Goal: Answer question/provide support: Share knowledge or assist other users

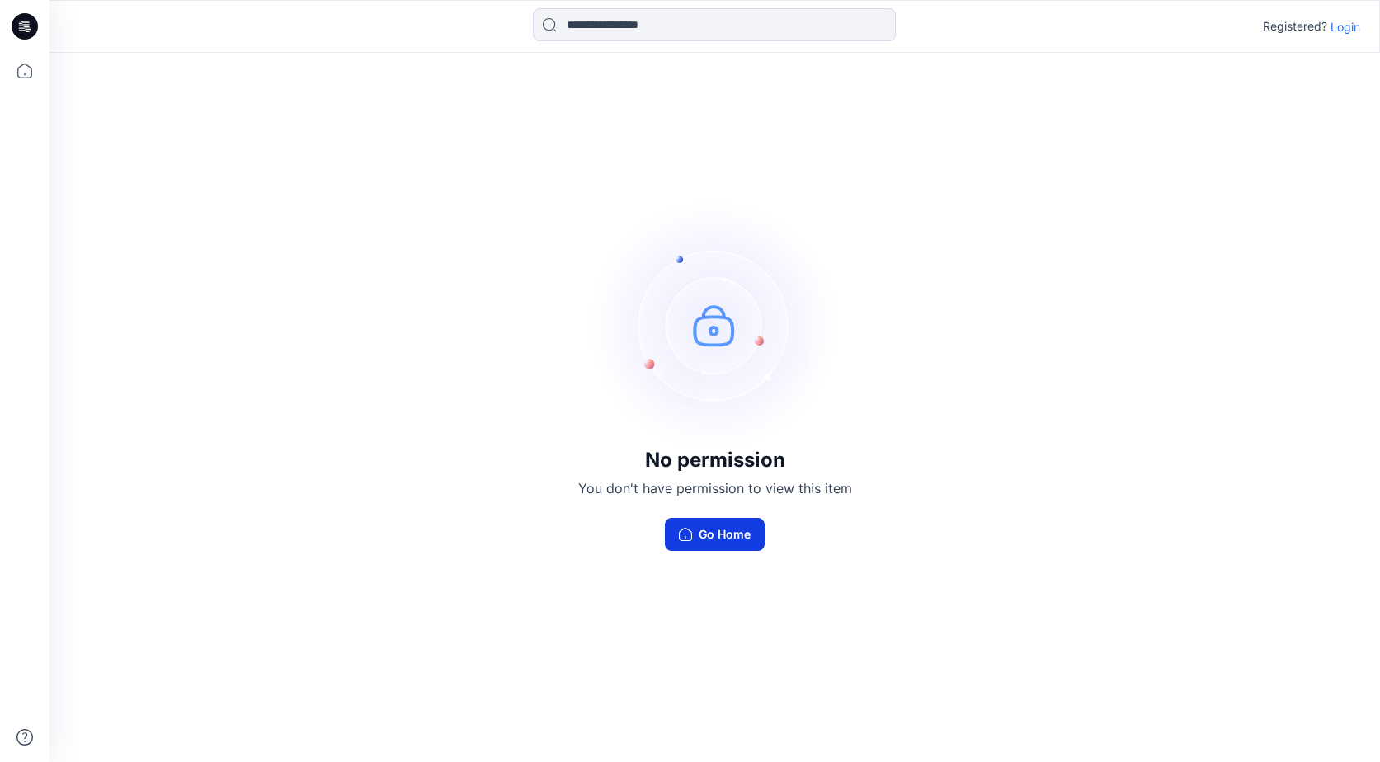
click at [722, 535] on button "Go Home" at bounding box center [715, 534] width 100 height 33
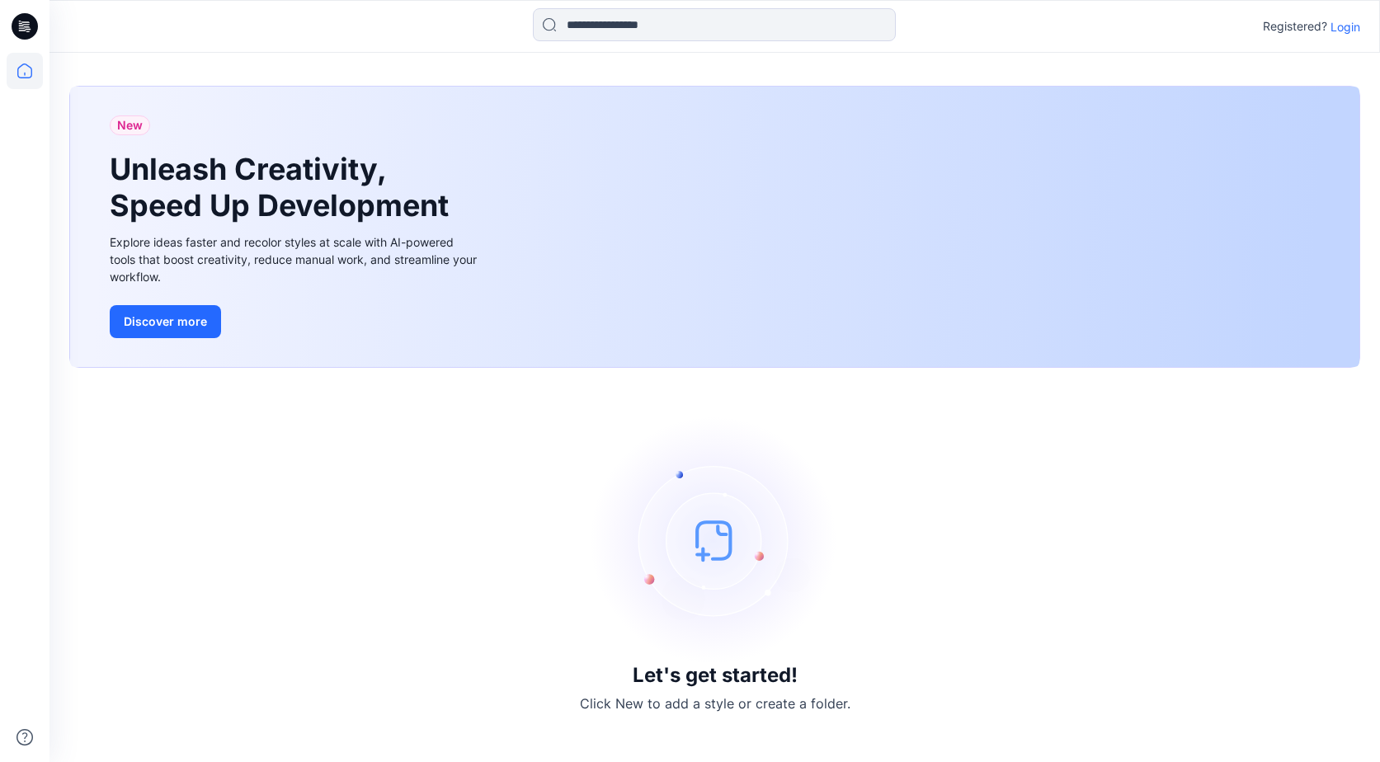
click at [1350, 26] on p "Login" at bounding box center [1346, 26] width 30 height 17
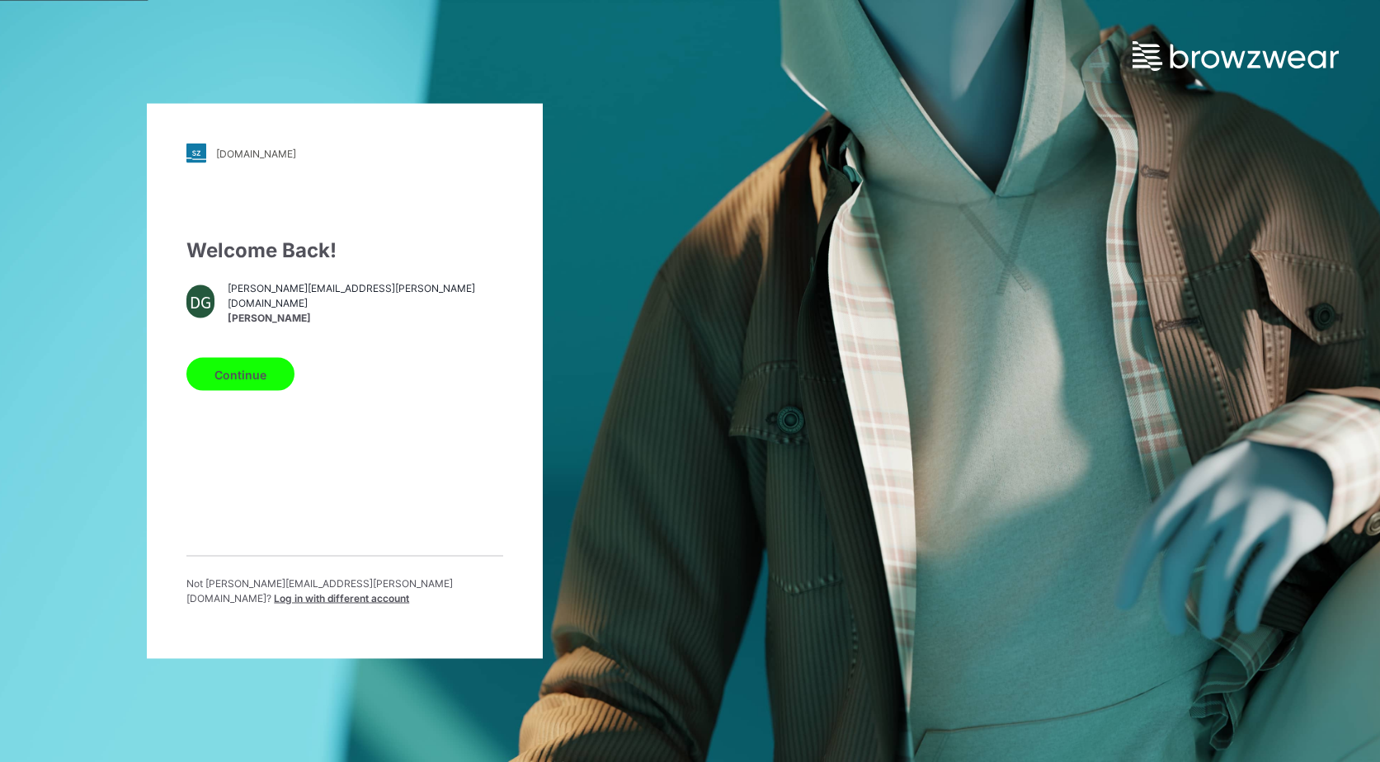
click at [268, 311] on span "[PERSON_NAME]" at bounding box center [366, 317] width 276 height 15
click at [256, 379] on button "Continue" at bounding box center [240, 374] width 108 height 33
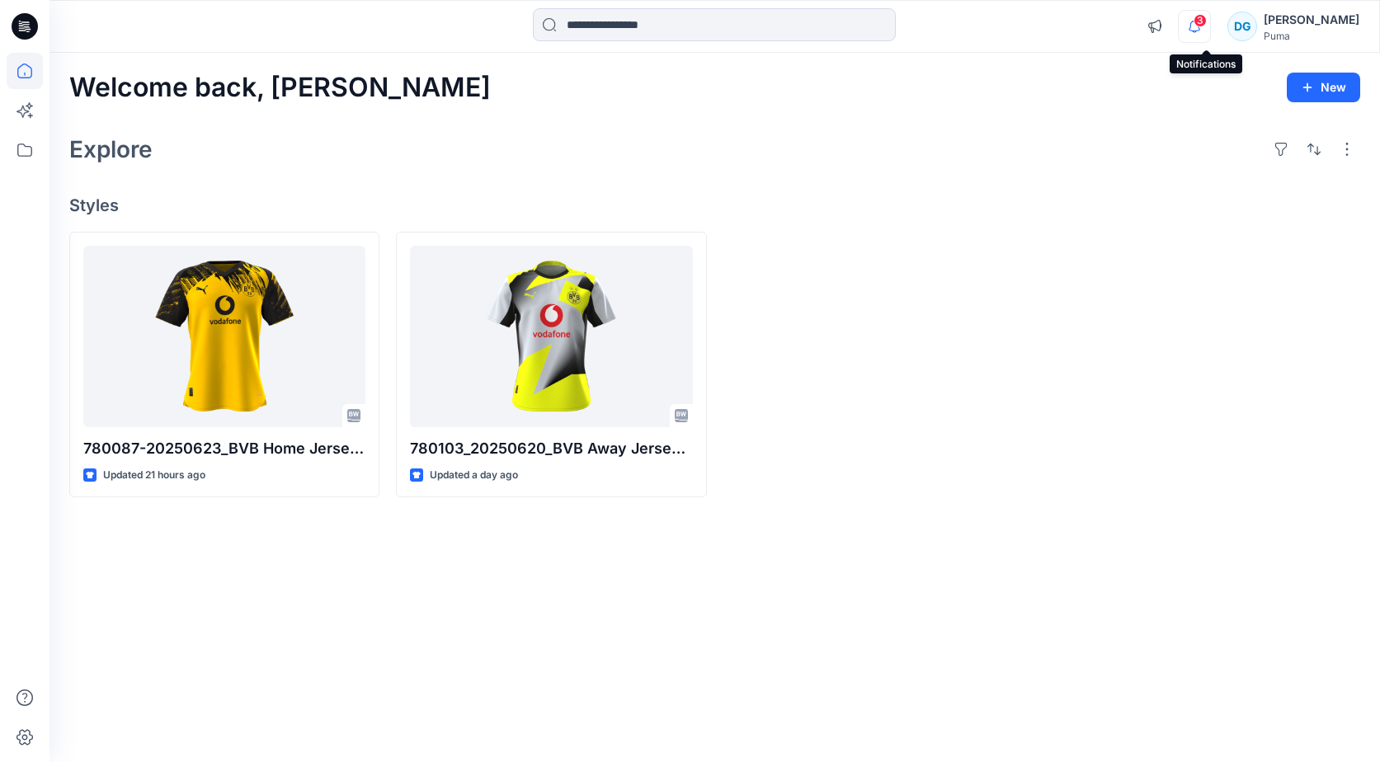
click at [1204, 24] on icon "button" at bounding box center [1194, 26] width 31 height 33
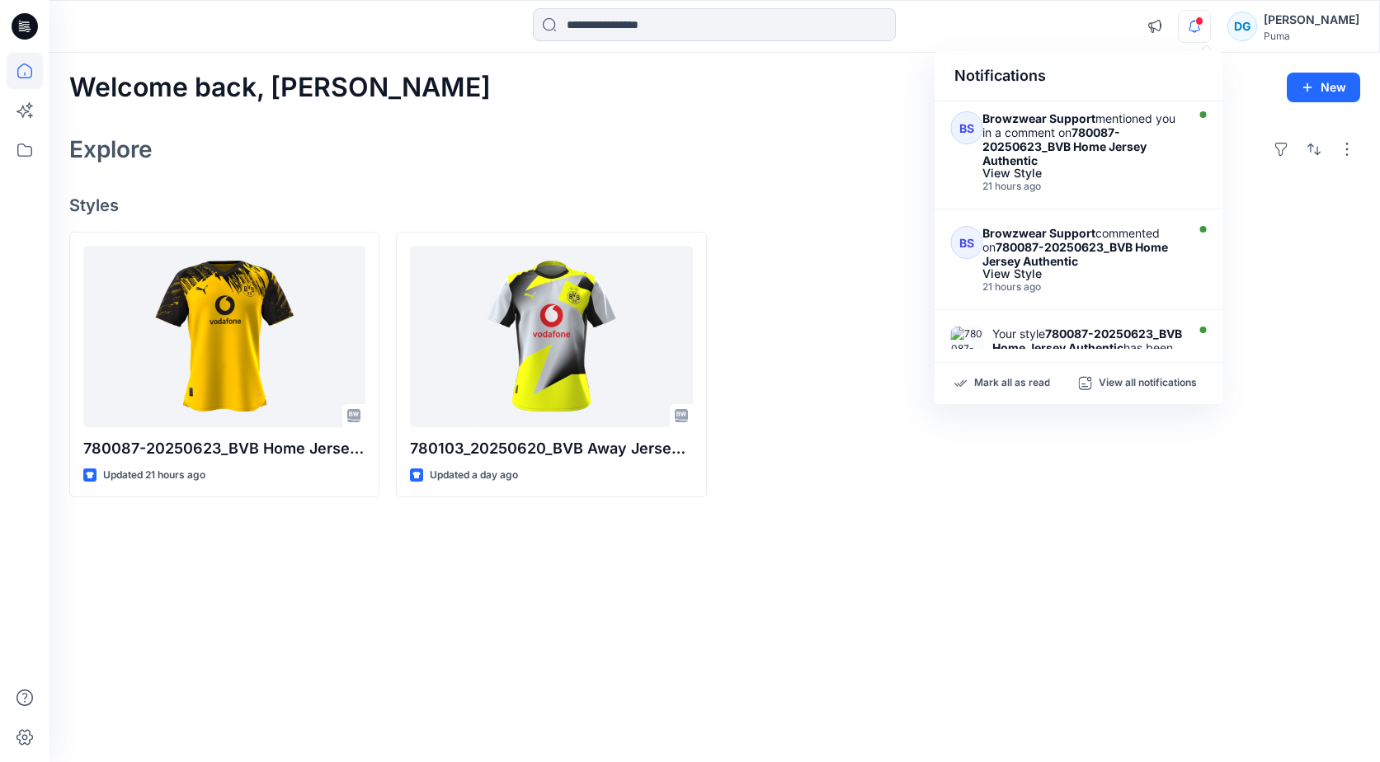
click at [1206, 24] on icon "button" at bounding box center [1194, 26] width 31 height 33
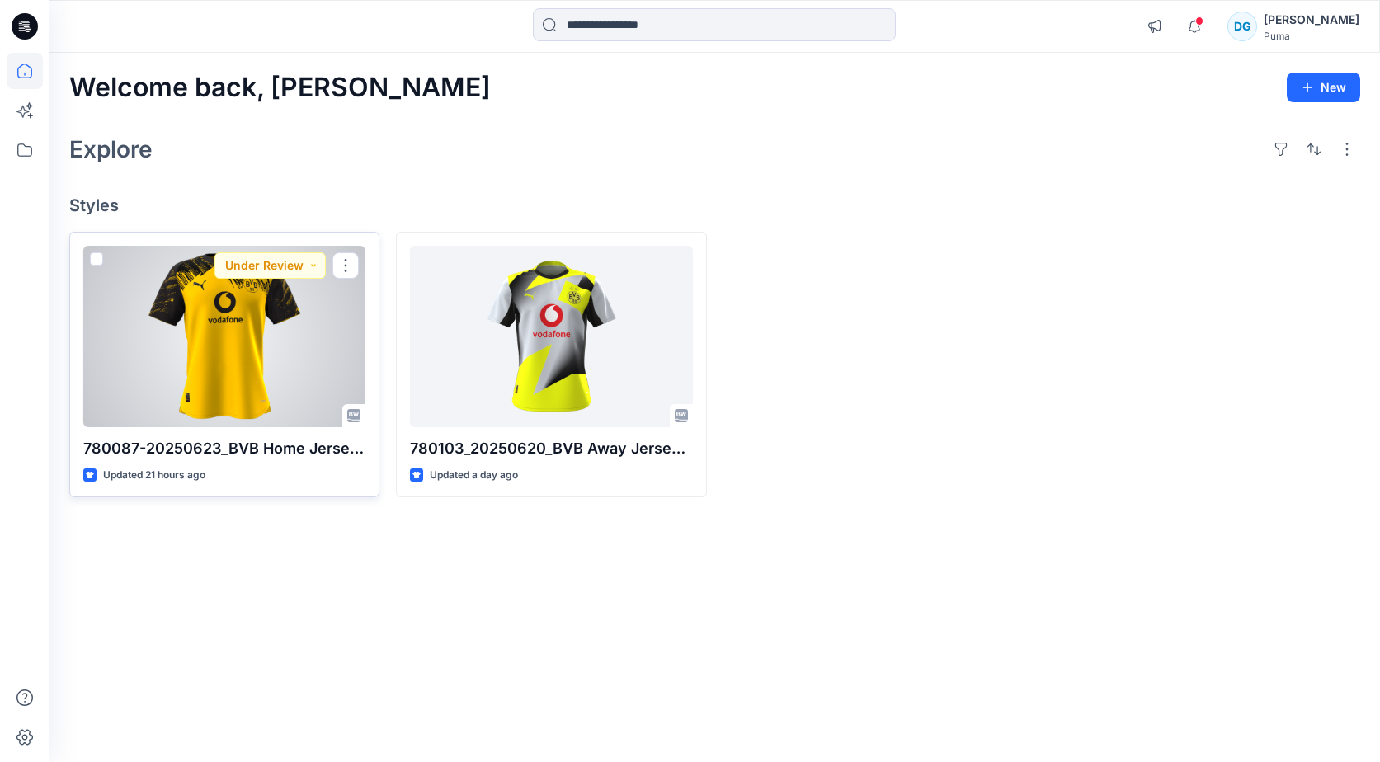
click at [301, 320] on div at bounding box center [224, 336] width 282 height 181
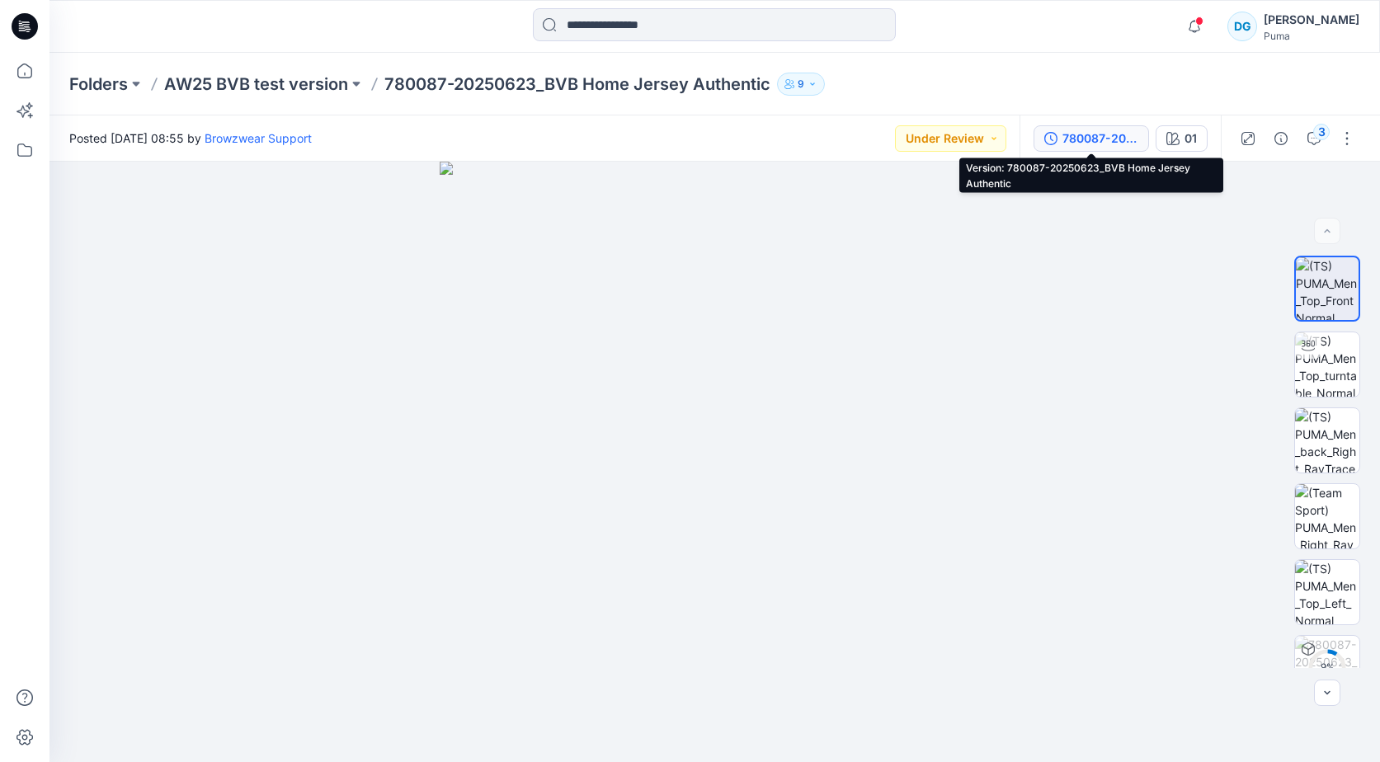
click at [1073, 139] on div "780087-20250623_BVB Home Jersey Authentic" at bounding box center [1101, 139] width 76 height 18
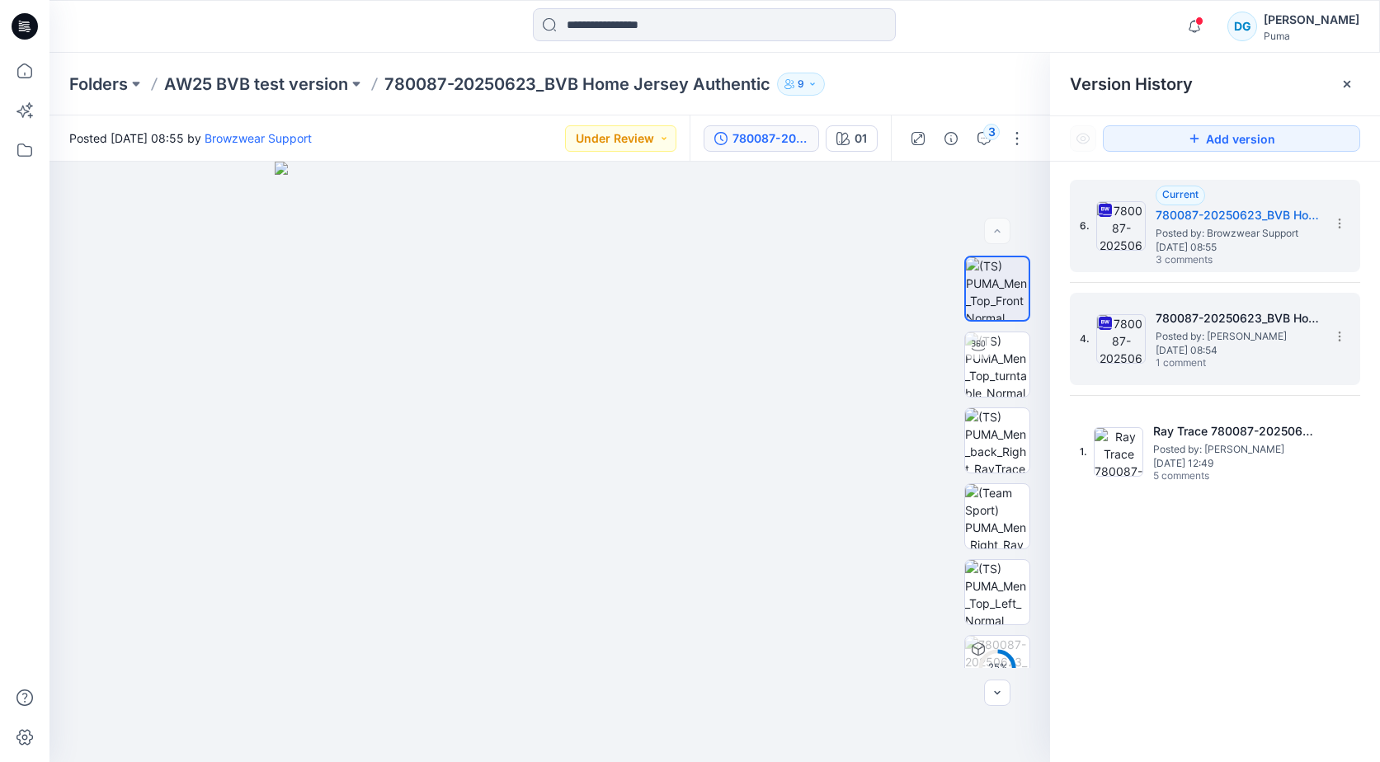
click at [1220, 337] on span "Posted by: [PERSON_NAME]" at bounding box center [1238, 336] width 165 height 16
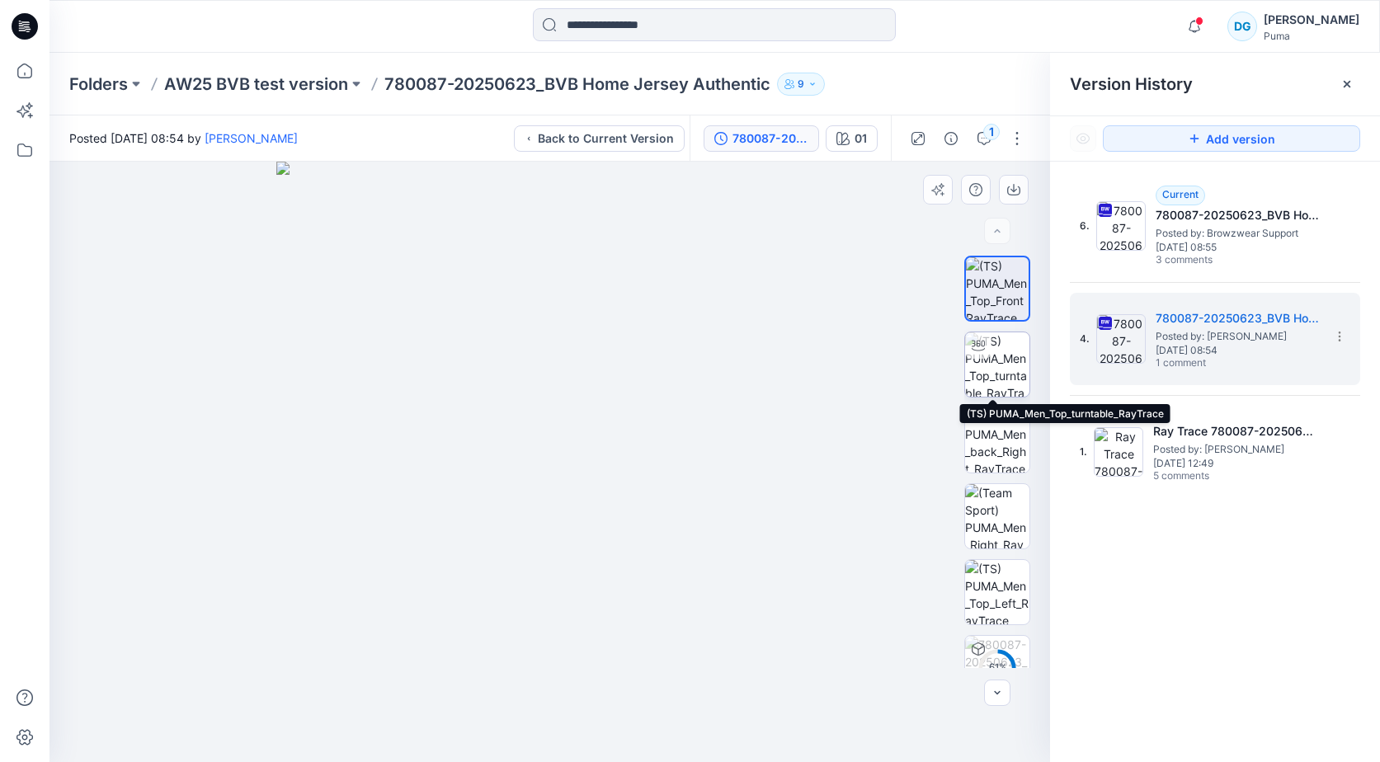
click at [992, 360] on img at bounding box center [997, 364] width 64 height 64
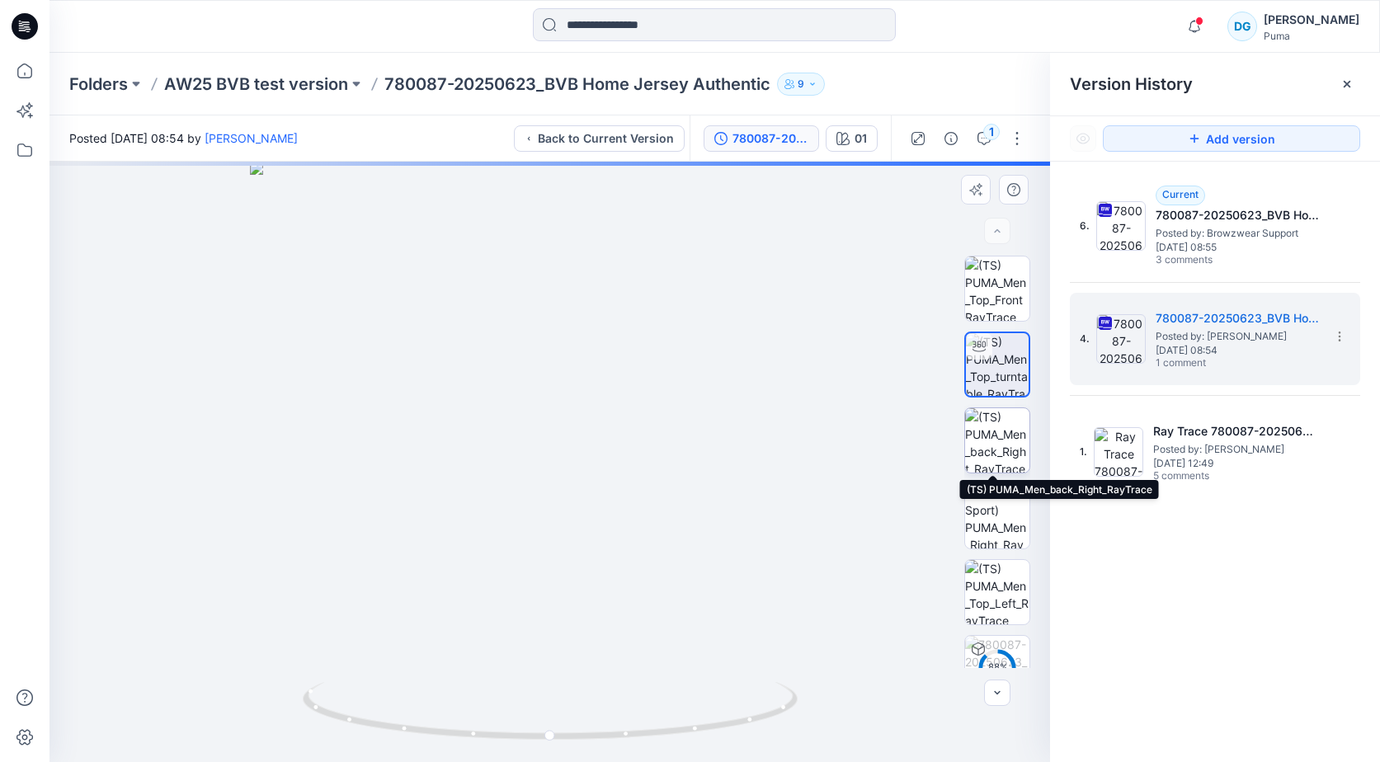
click at [985, 441] on img at bounding box center [997, 440] width 64 height 64
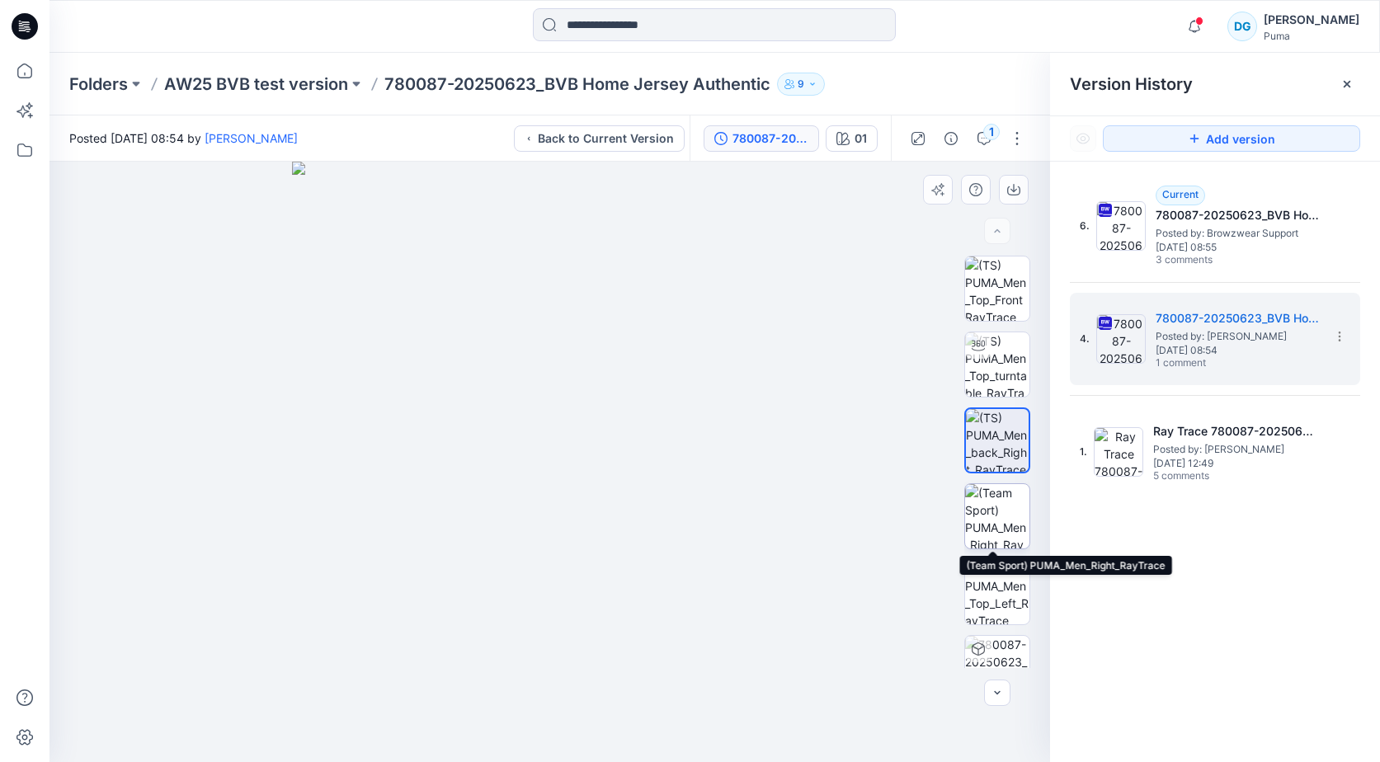
click at [997, 521] on img at bounding box center [997, 516] width 64 height 64
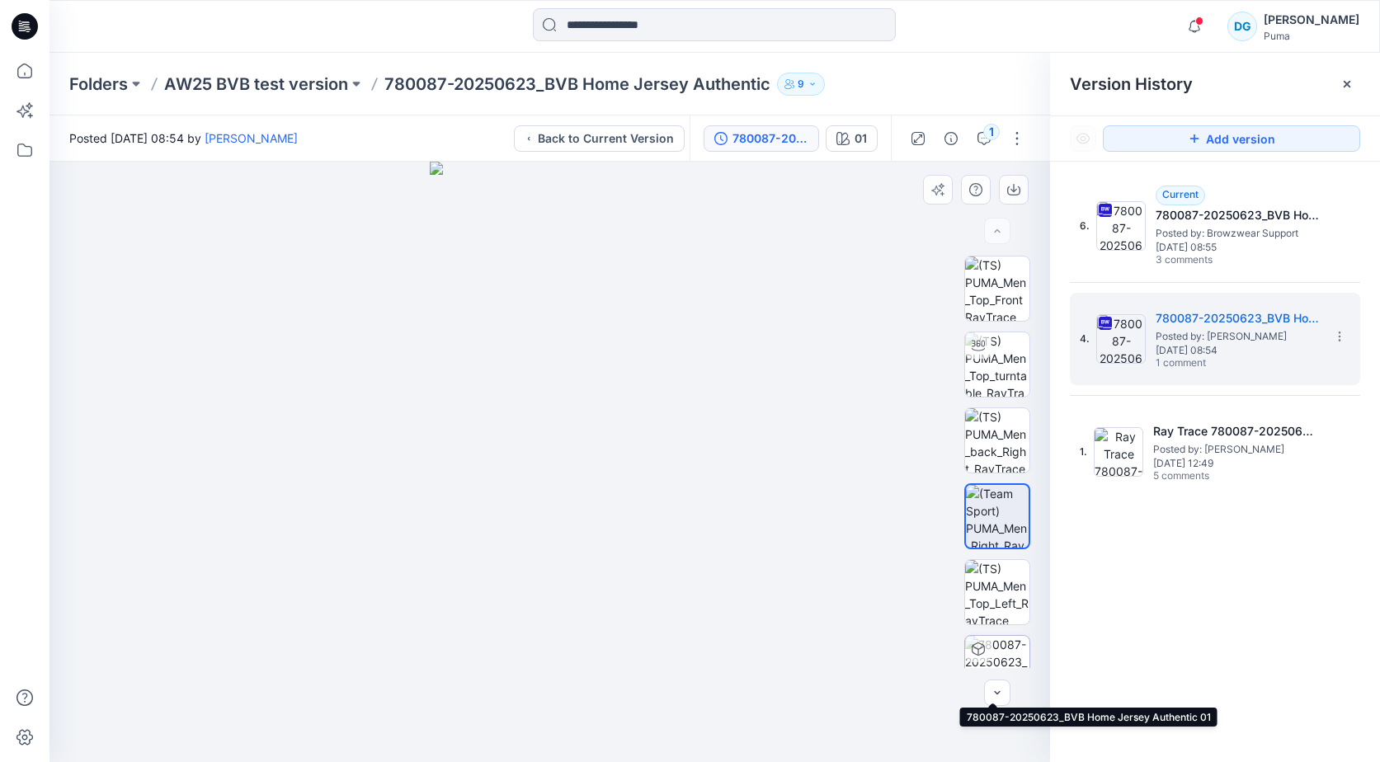
click at [993, 650] on img at bounding box center [997, 668] width 64 height 64
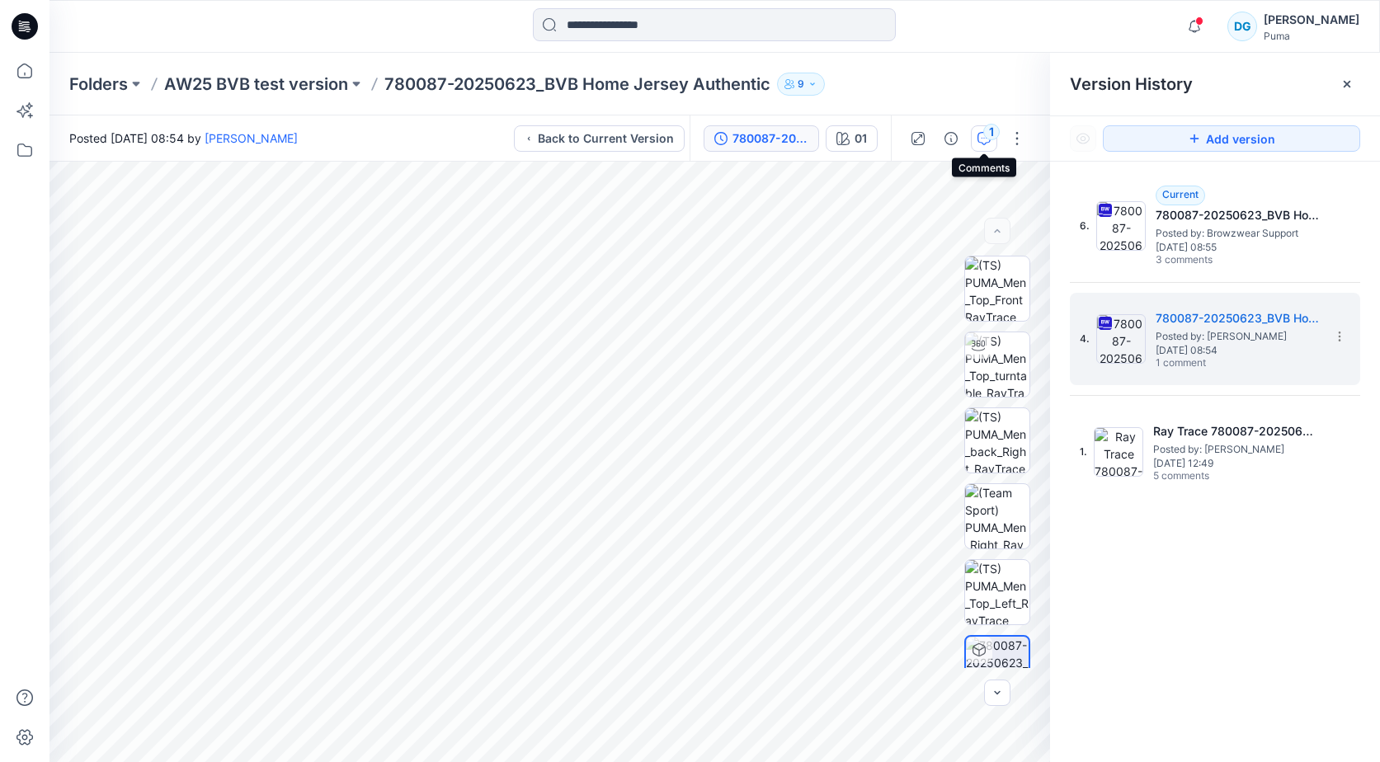
click at [997, 135] on div "1" at bounding box center [991, 132] width 16 height 16
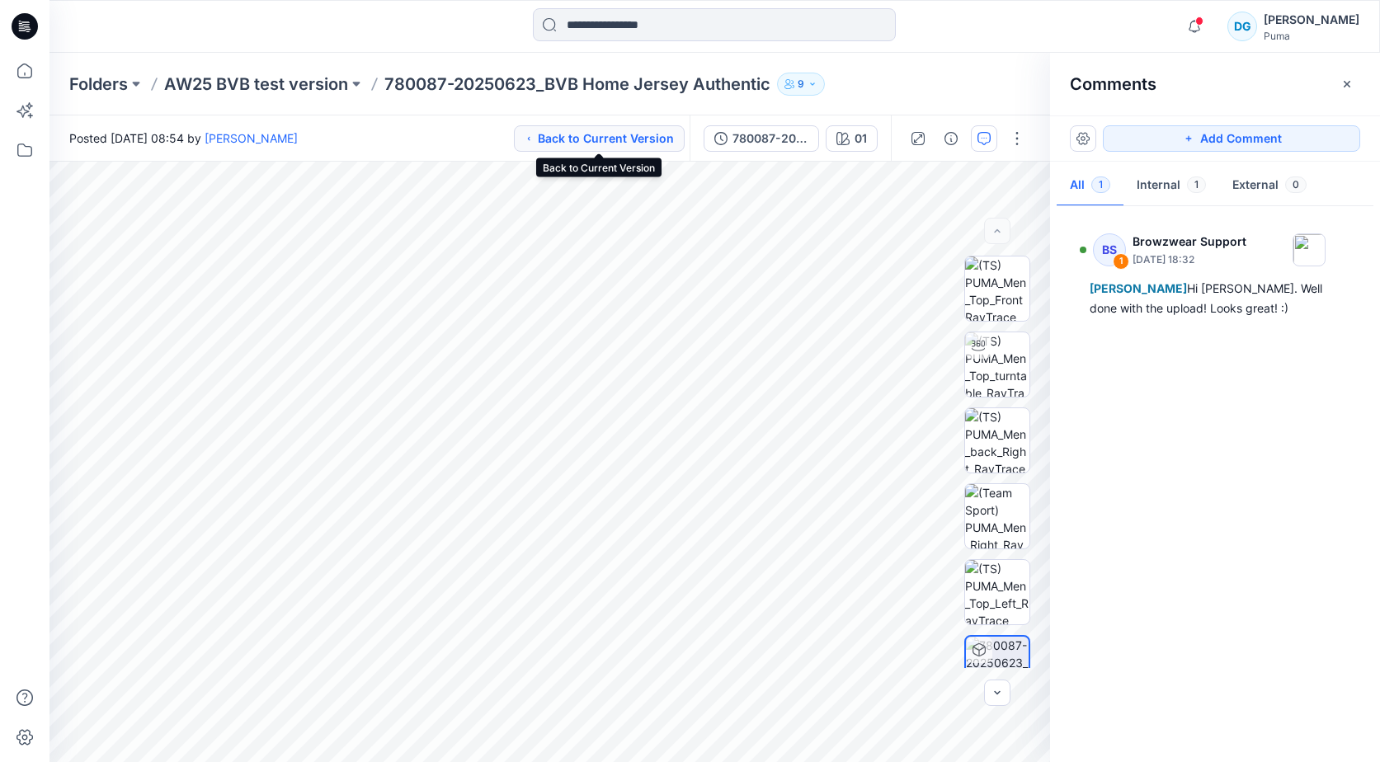
click at [617, 139] on button "Back to Current Version" at bounding box center [599, 138] width 171 height 26
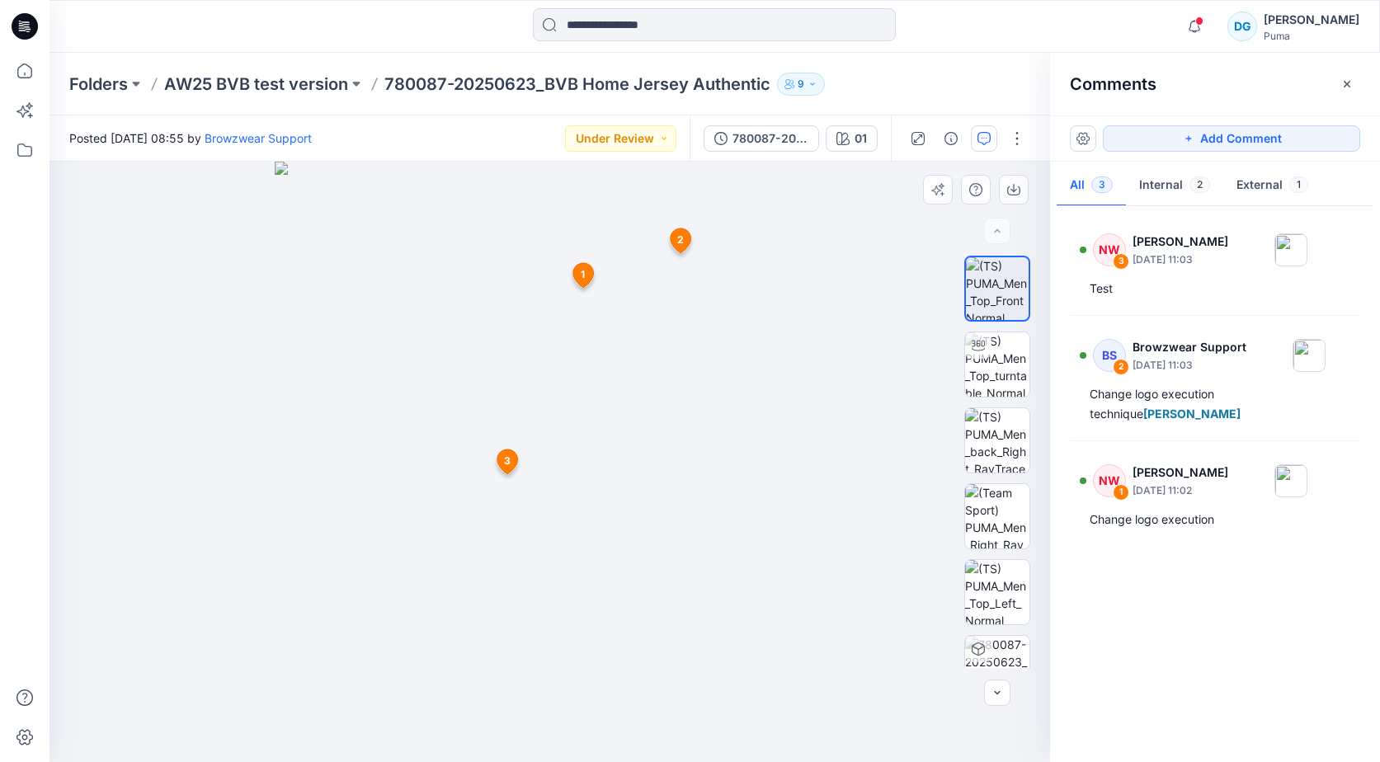
click at [582, 274] on span "1" at bounding box center [583, 274] width 4 height 15
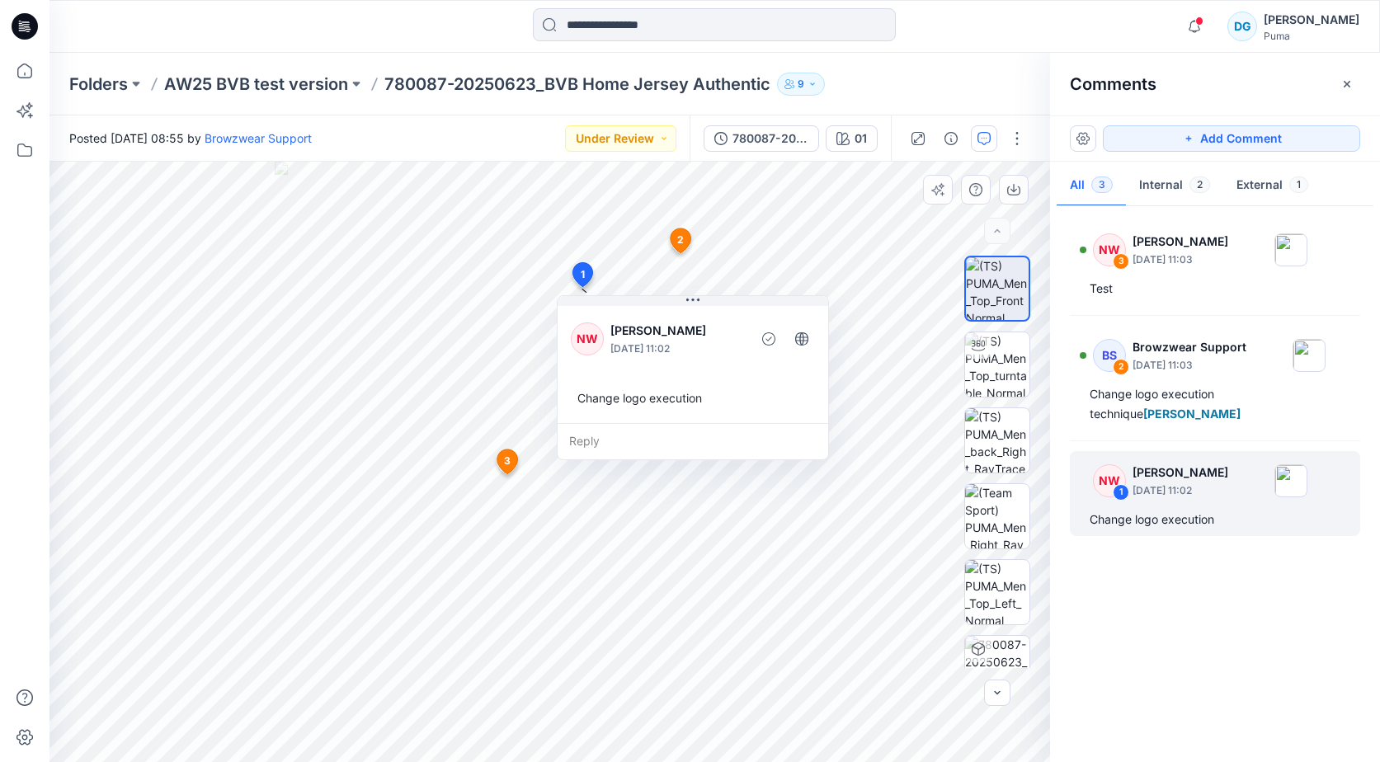
click at [582, 274] on span "1" at bounding box center [583, 274] width 4 height 15
click at [288, 35] on div at bounding box center [215, 26] width 332 height 36
